Goal: Browse casually

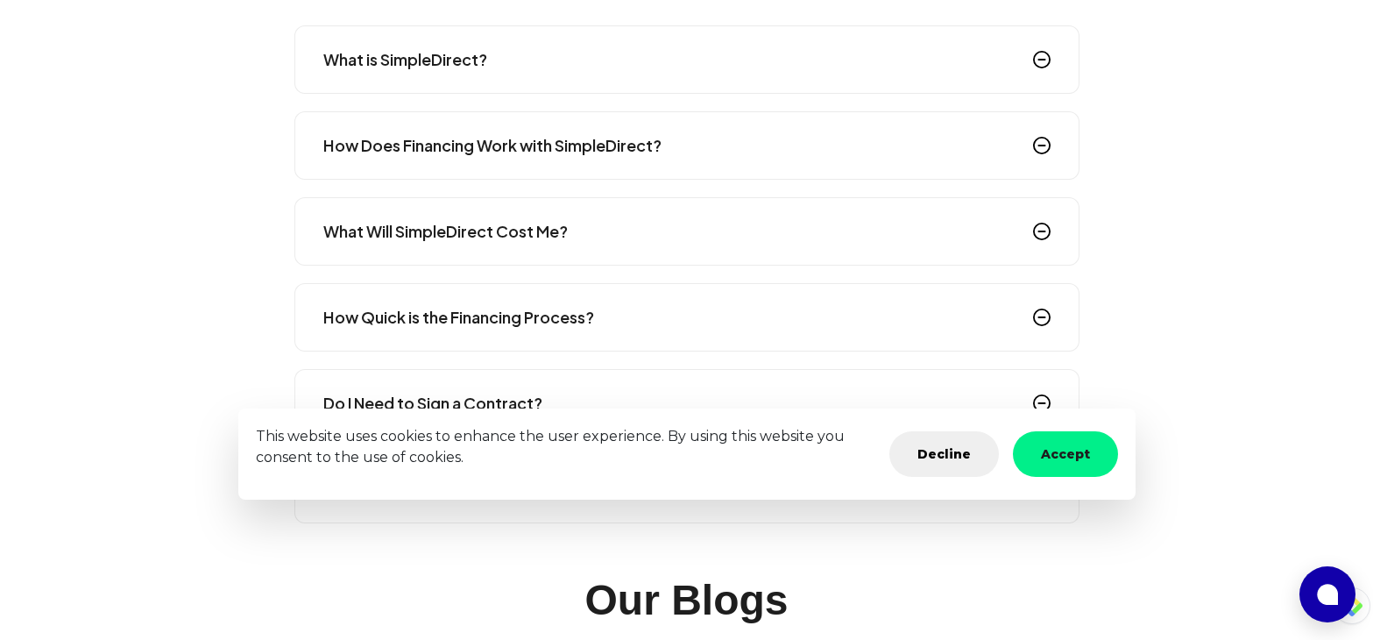
scroll to position [2805, 0]
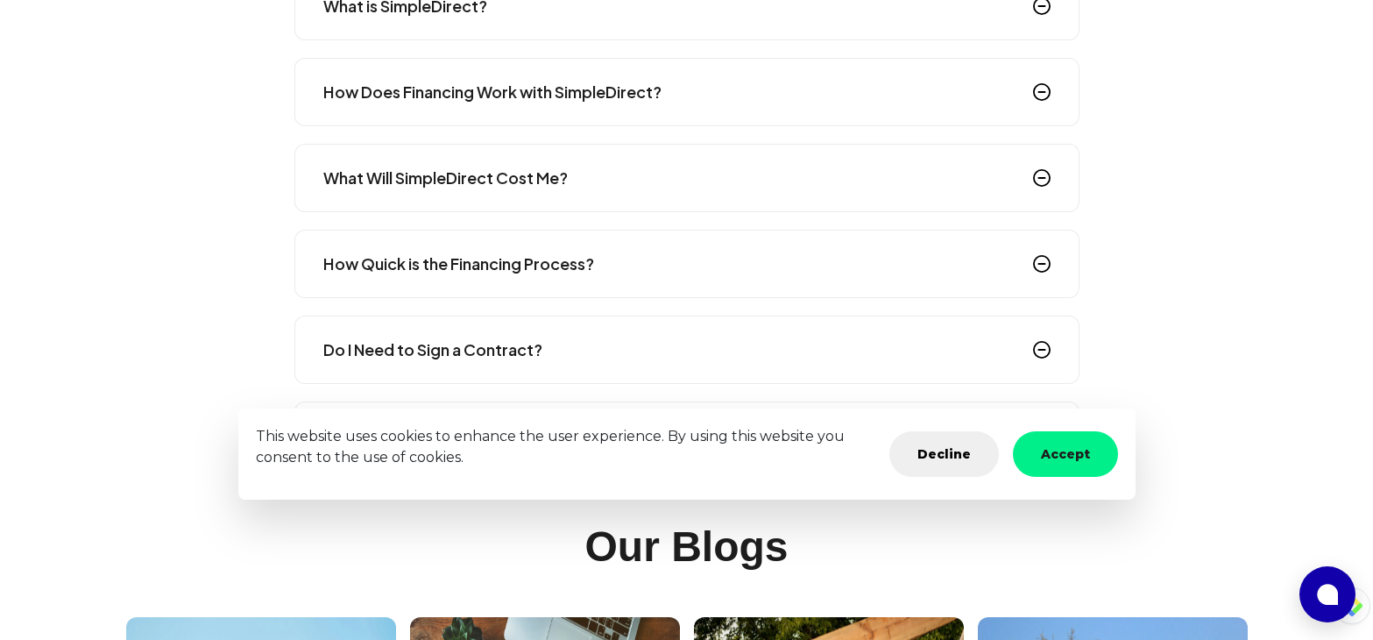
click at [1039, 260] on img at bounding box center [1042, 264] width 18 height 18
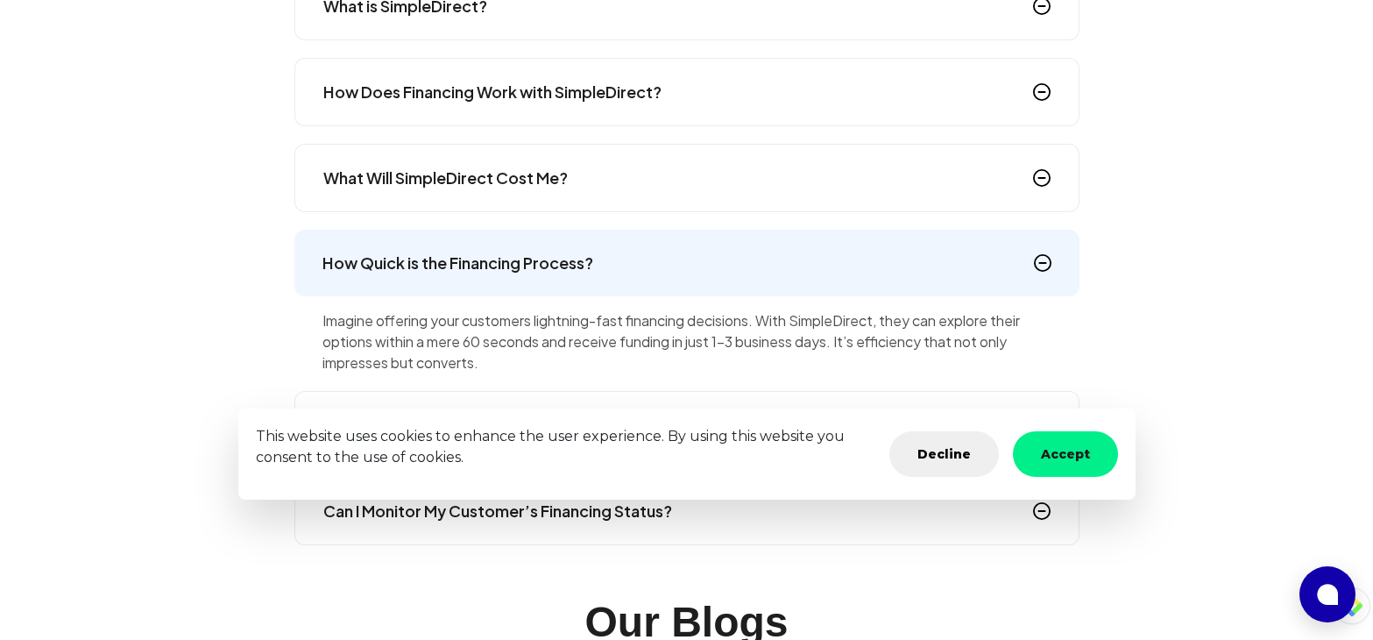
click at [1039, 260] on img at bounding box center [1043, 263] width 18 height 18
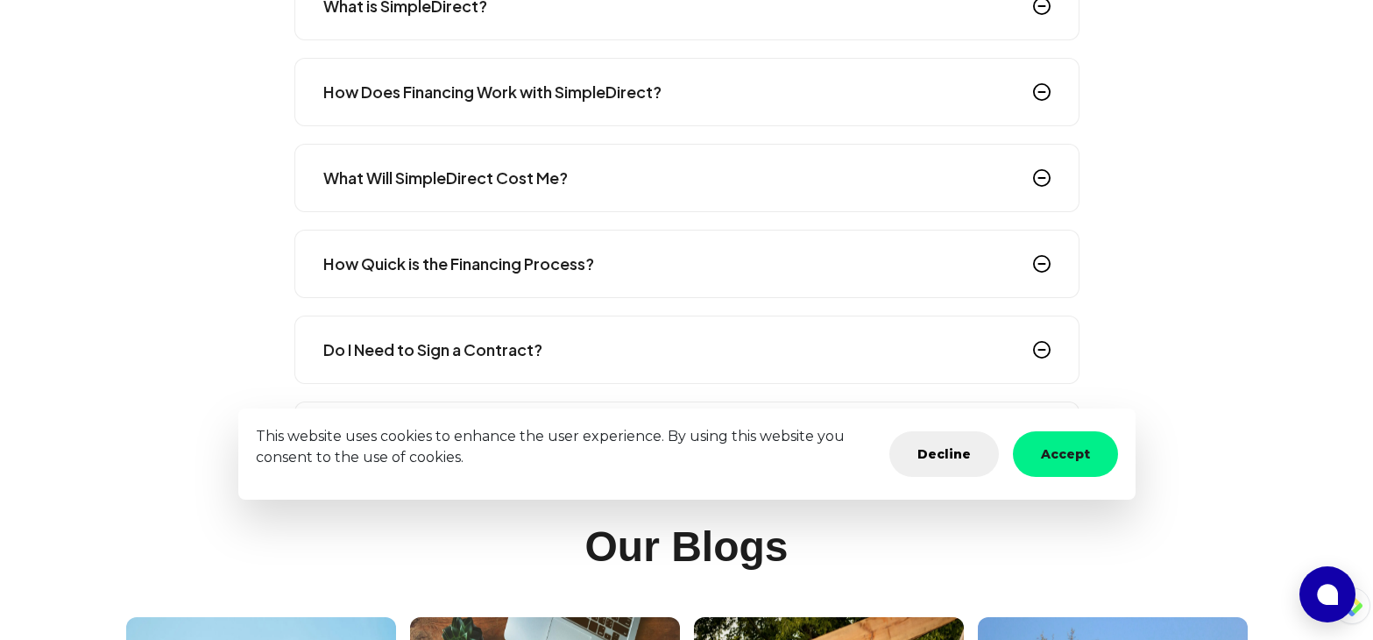
click at [1049, 344] on img at bounding box center [1042, 350] width 18 height 18
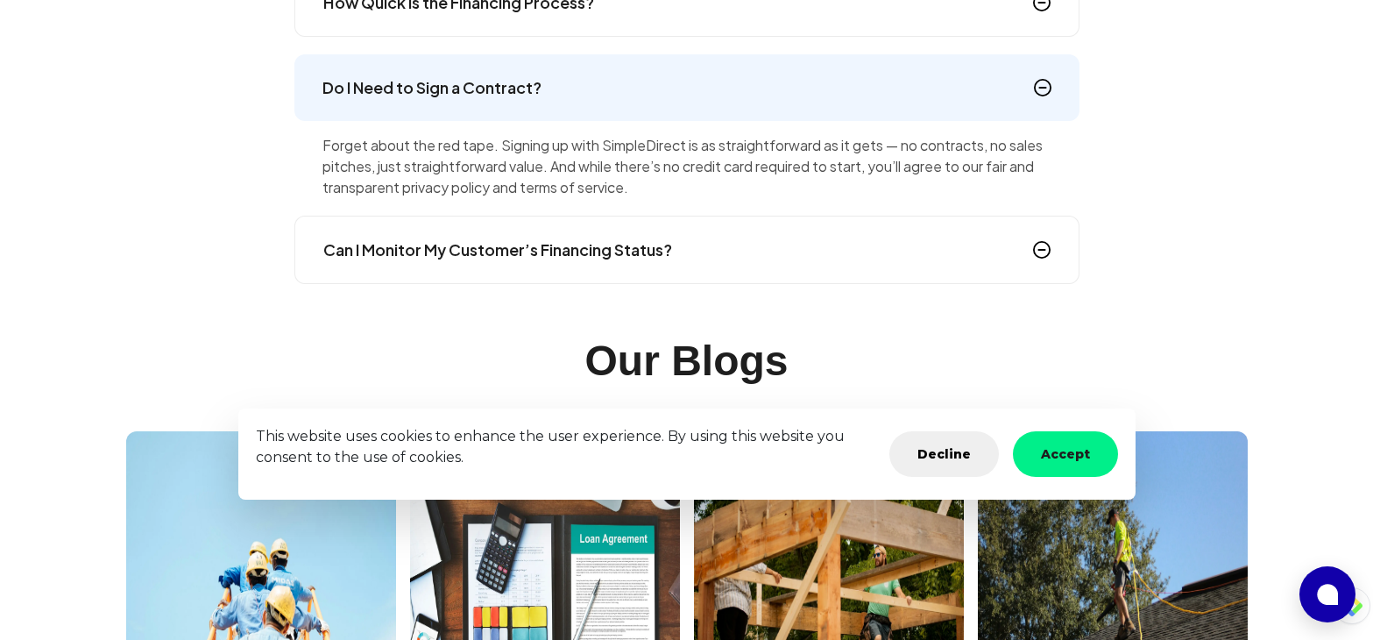
scroll to position [3068, 0]
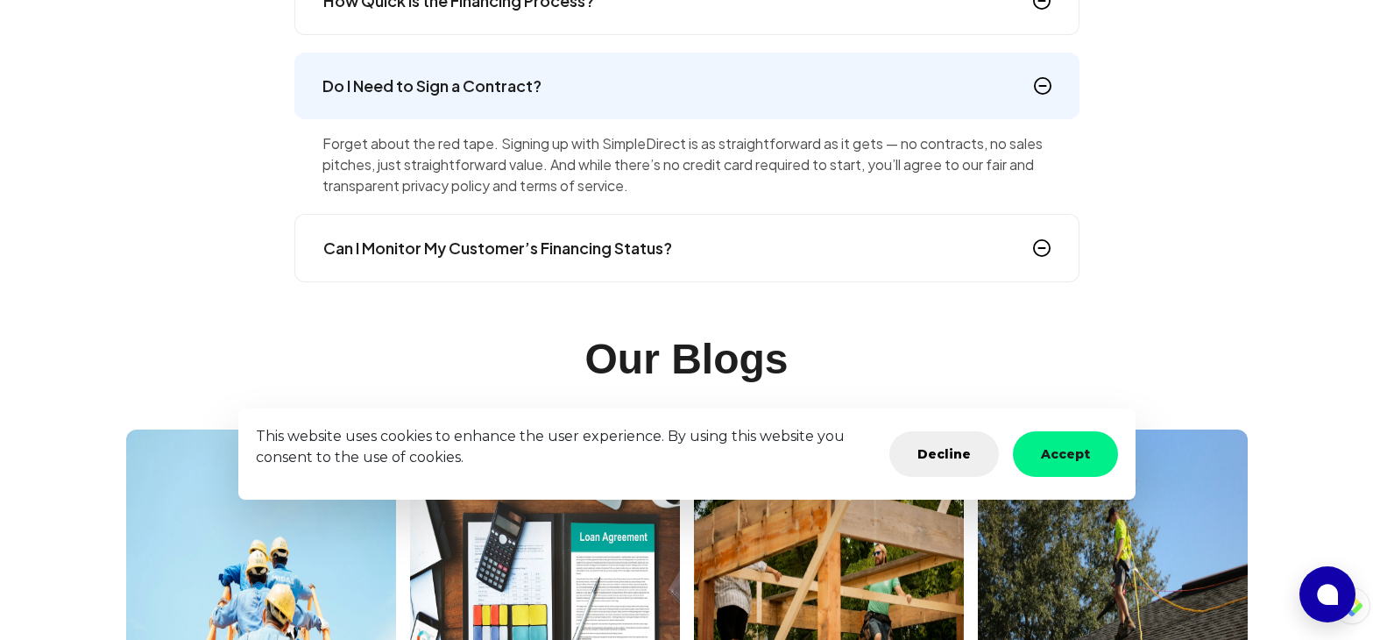
click at [1038, 83] on img at bounding box center [1043, 86] width 18 height 18
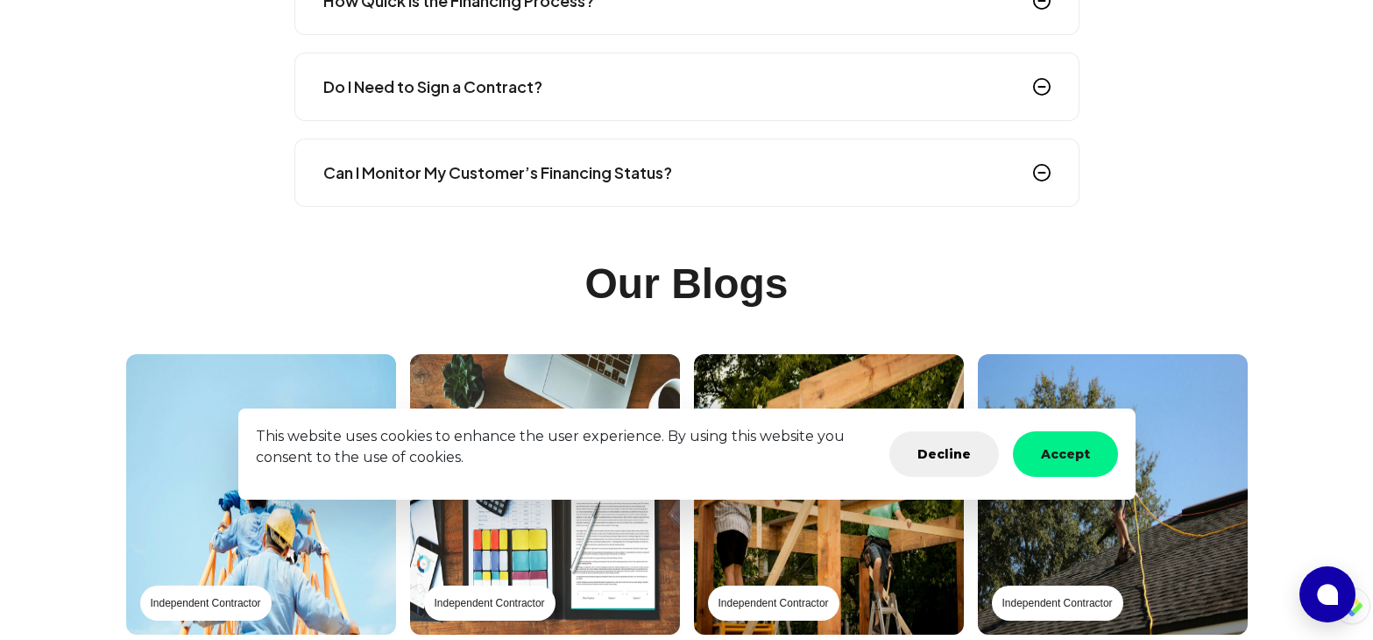
click at [1035, 165] on img at bounding box center [1042, 173] width 18 height 18
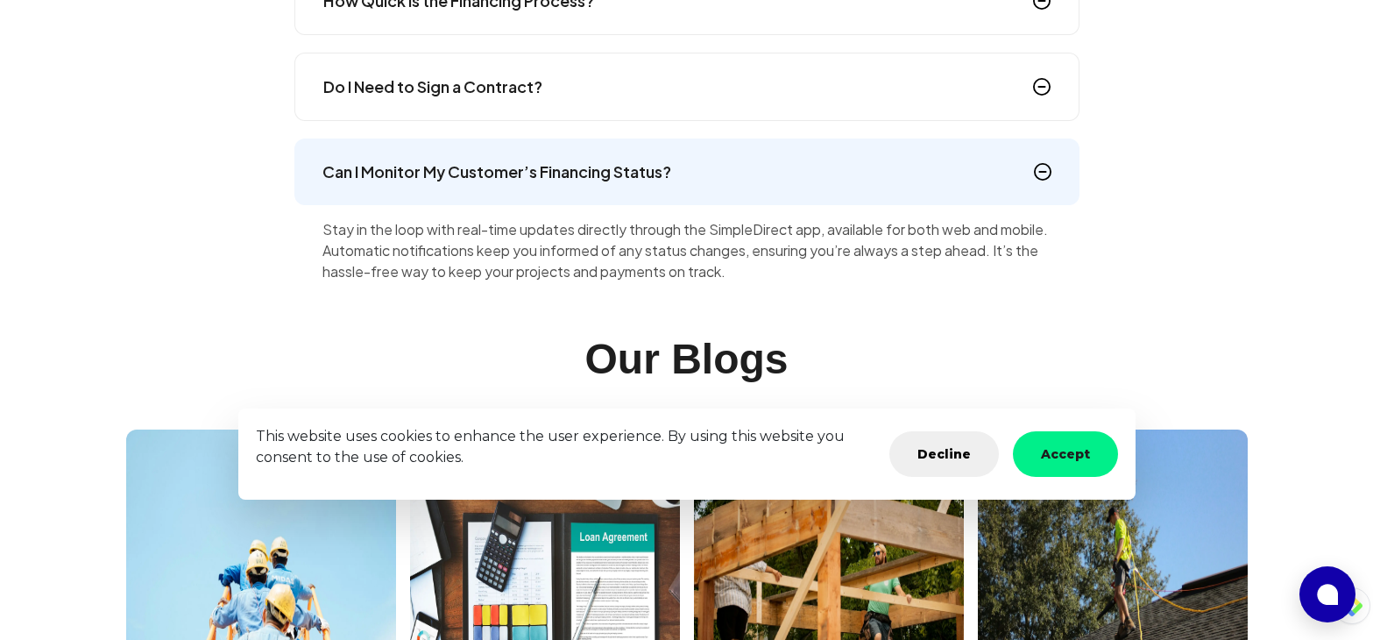
click at [1035, 165] on img at bounding box center [1043, 172] width 18 height 18
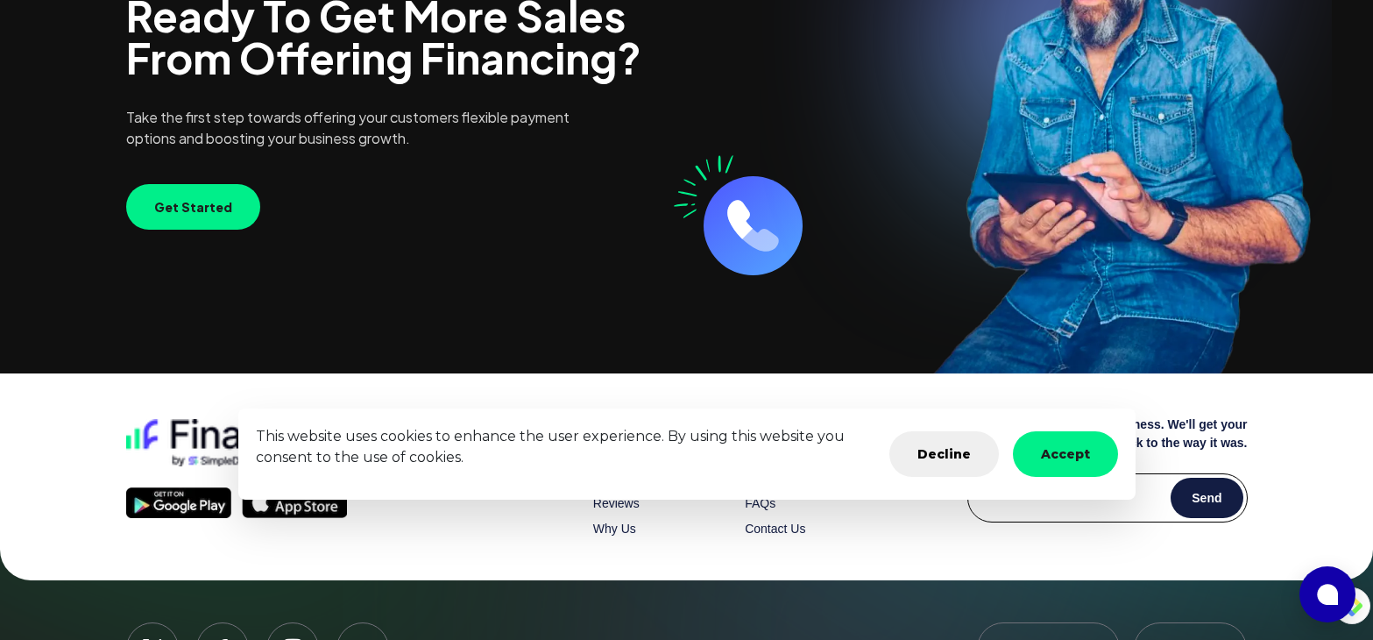
scroll to position [4258, 0]
